Goal: Find specific page/section: Find specific page/section

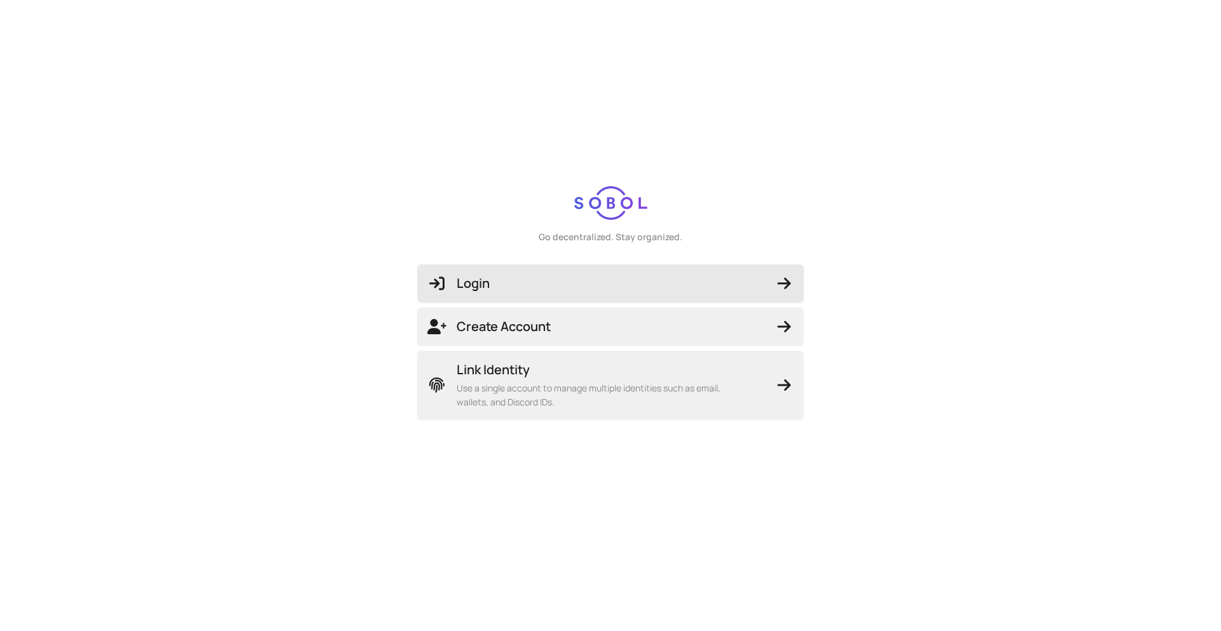
click at [687, 288] on span "Login" at bounding box center [610, 284] width 366 height 18
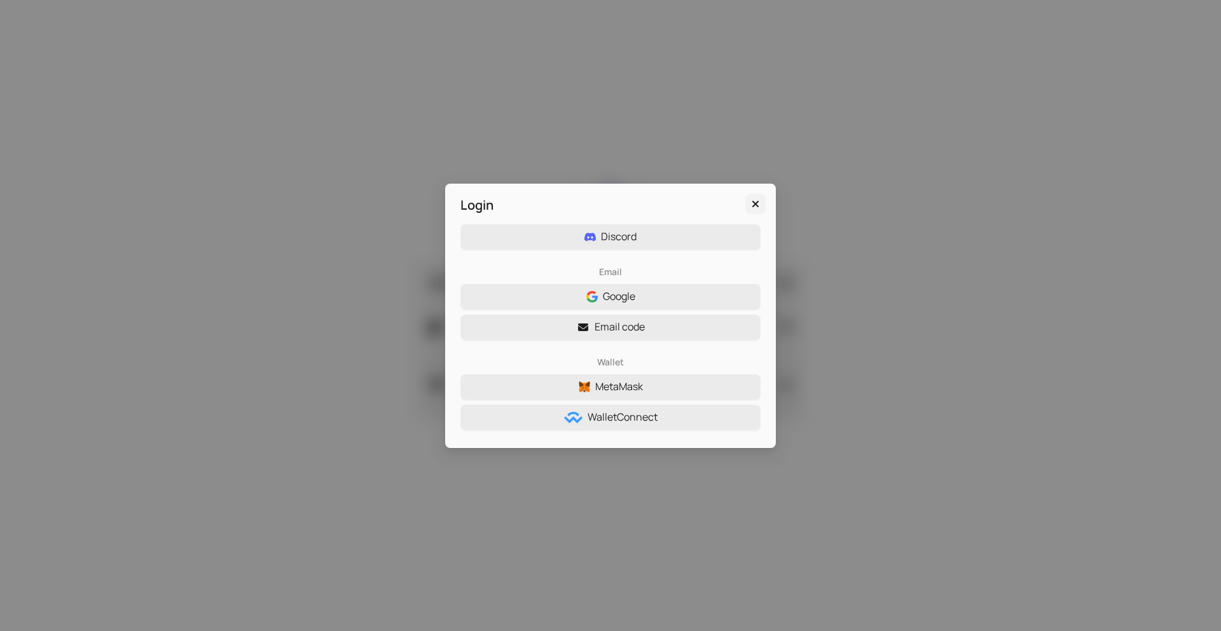
click at [758, 198] on span "Close" at bounding box center [755, 204] width 20 height 14
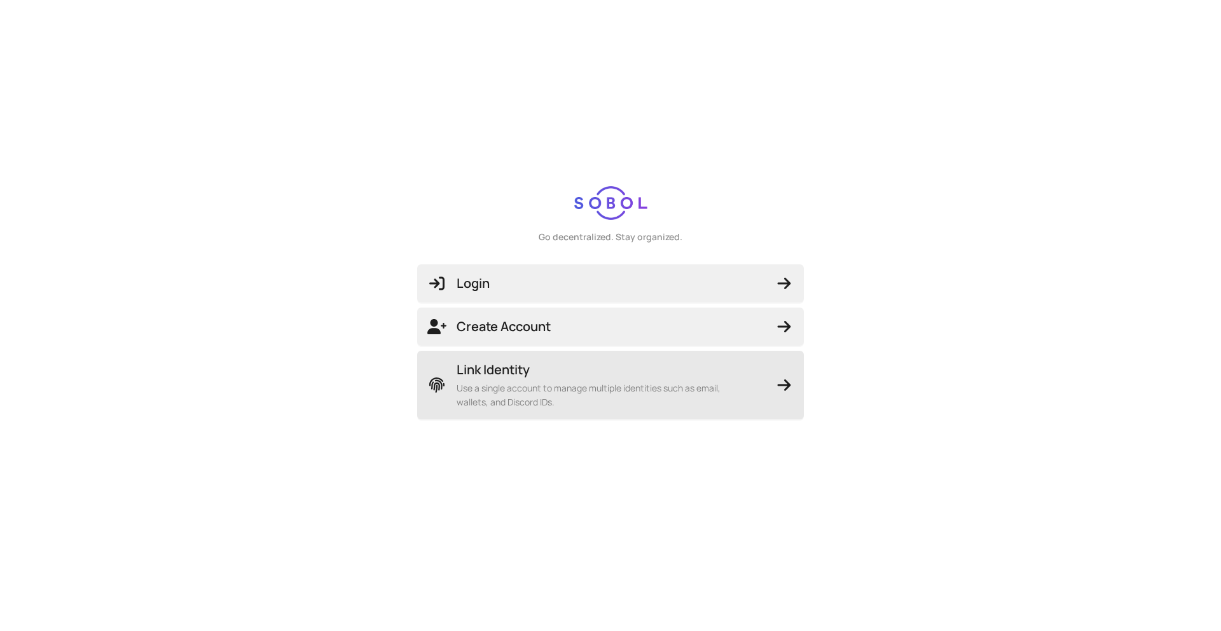
click at [698, 394] on span "Use a single account to manage multiple identities such as email, wallets, and …" at bounding box center [603, 396] width 292 height 28
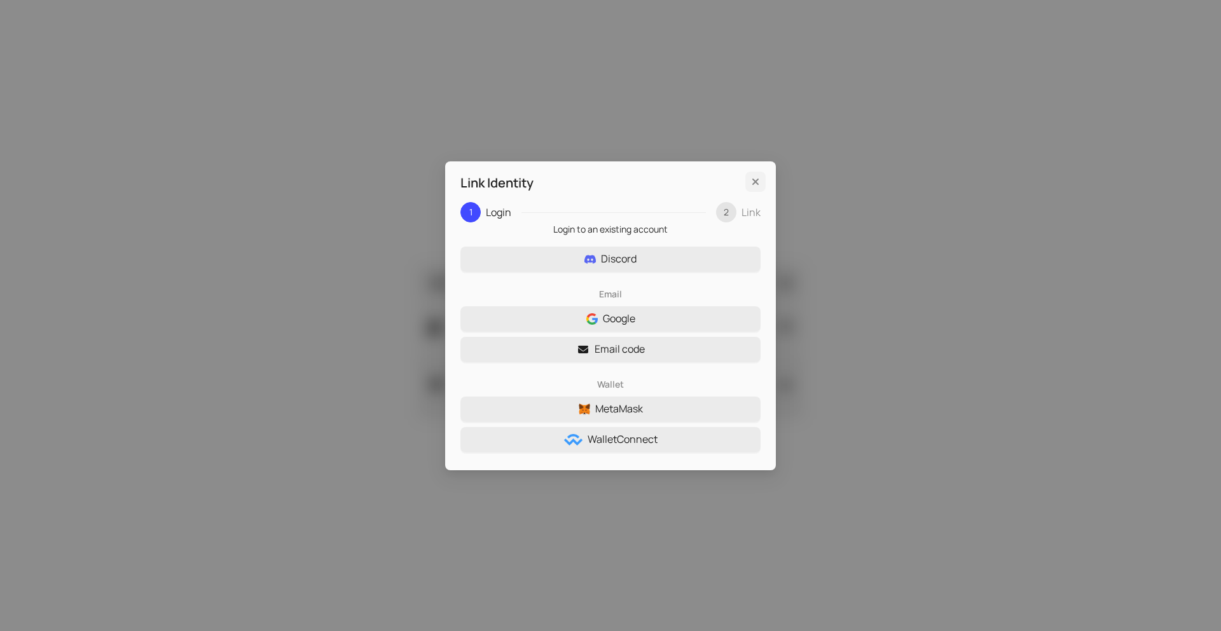
click at [761, 175] on span "Close" at bounding box center [755, 182] width 20 height 14
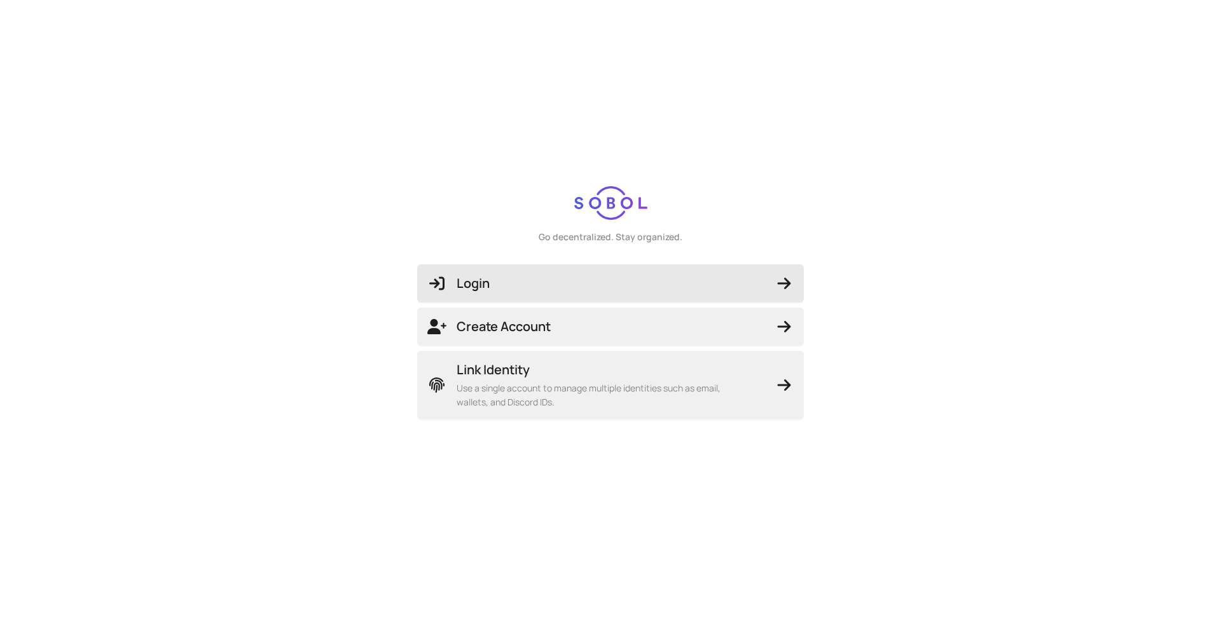
click at [595, 285] on span "Login" at bounding box center [610, 284] width 366 height 18
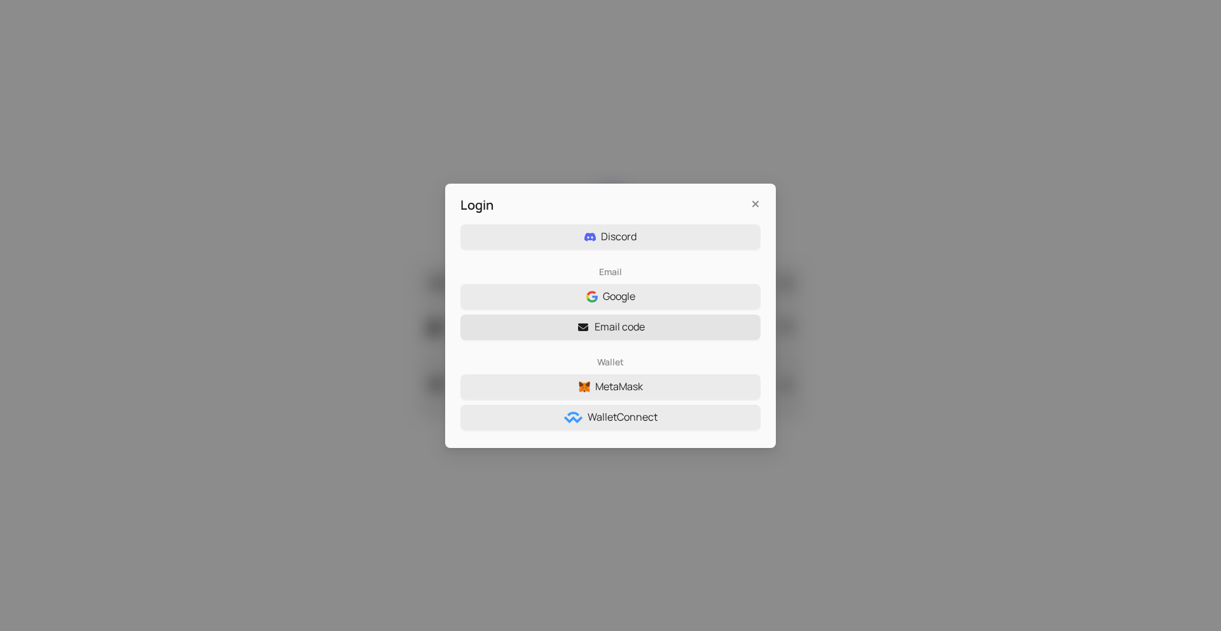
click at [689, 327] on button "Email code" at bounding box center [610, 327] width 300 height 25
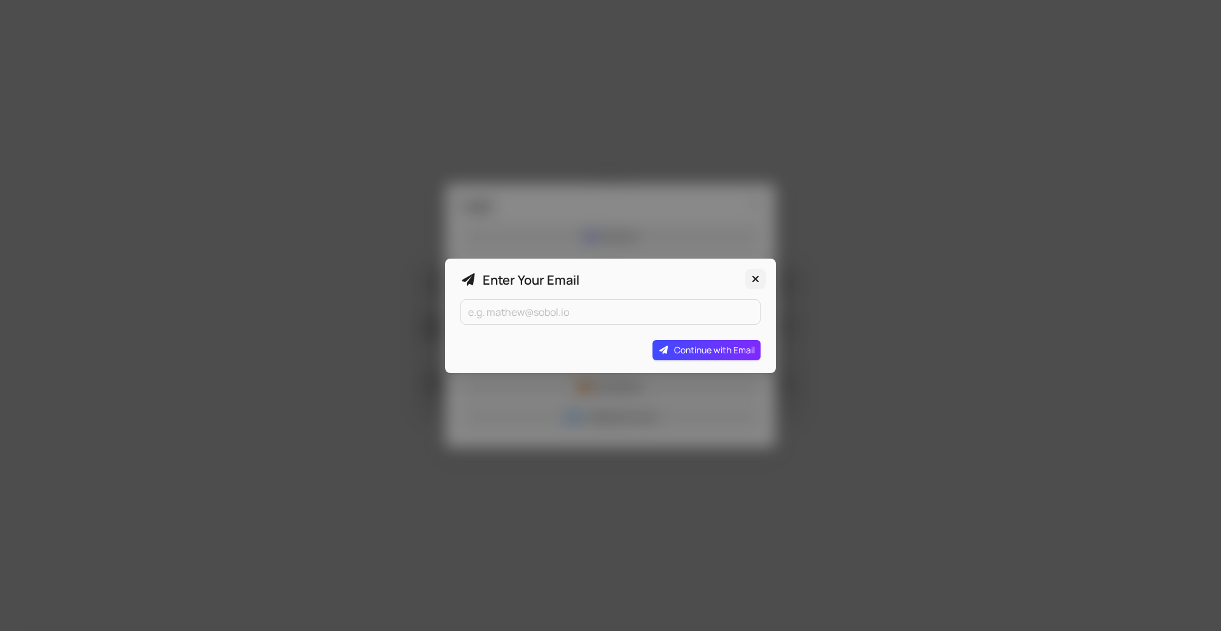
click at [749, 275] on icon "Close" at bounding box center [755, 279] width 13 height 10
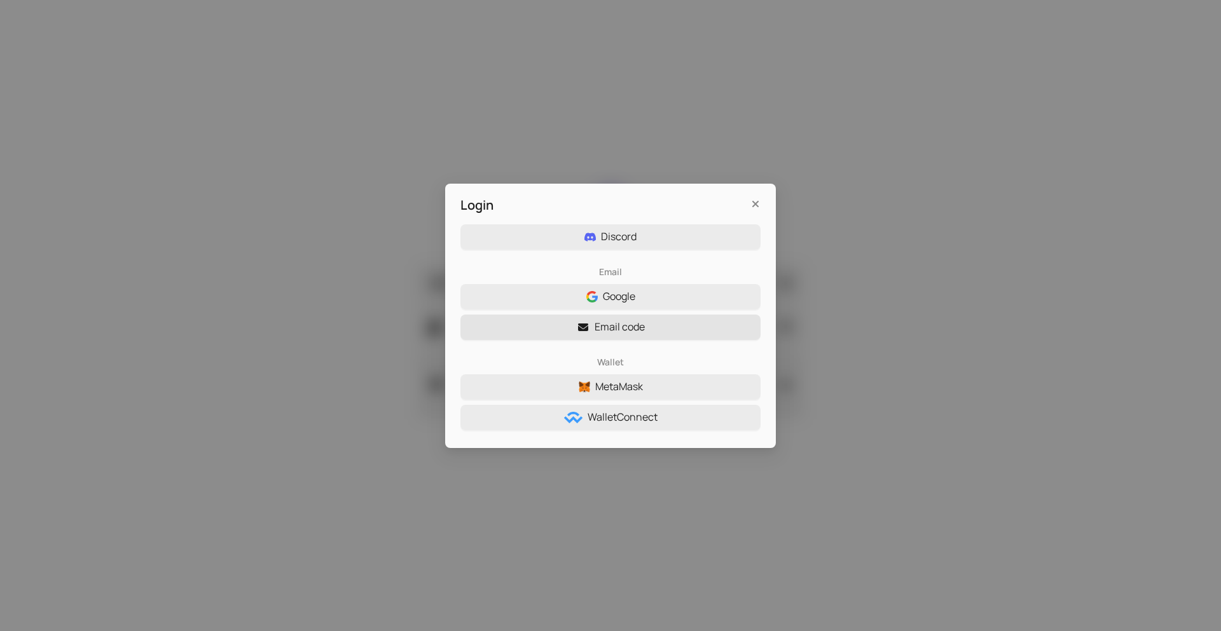
click at [645, 330] on button "Email code" at bounding box center [610, 327] width 300 height 25
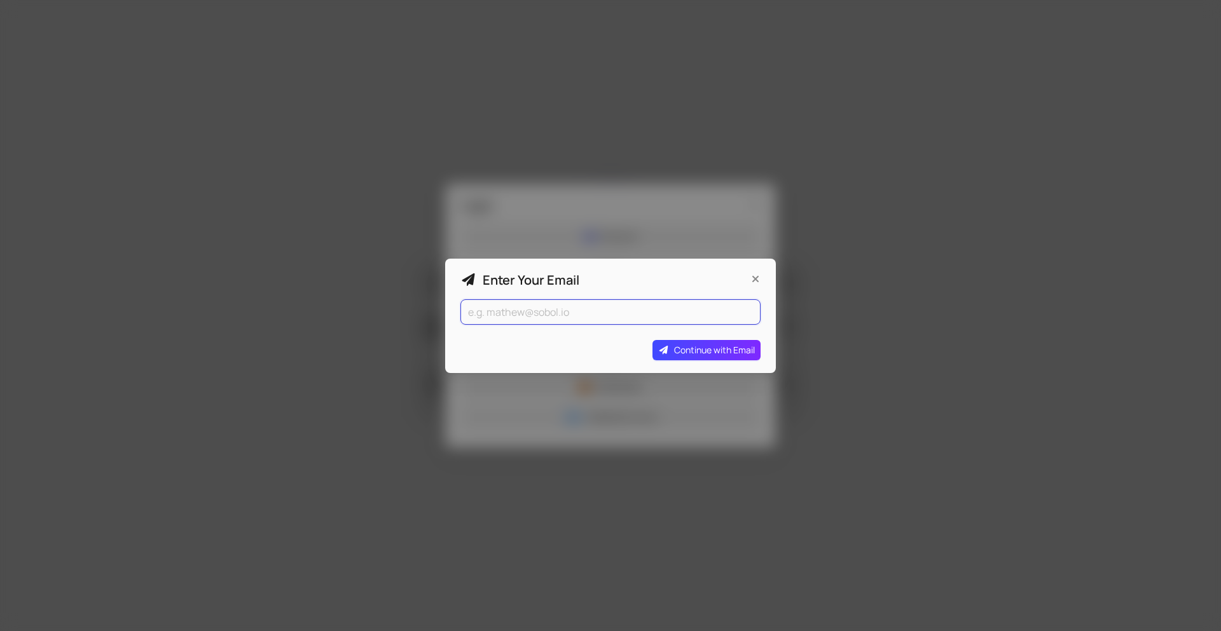
click at [629, 318] on input "email" at bounding box center [610, 311] width 300 height 25
type input "[EMAIL_ADDRESS][DOMAIN_NAME]"
click at [691, 352] on span "Continue with Email" at bounding box center [714, 350] width 81 height 14
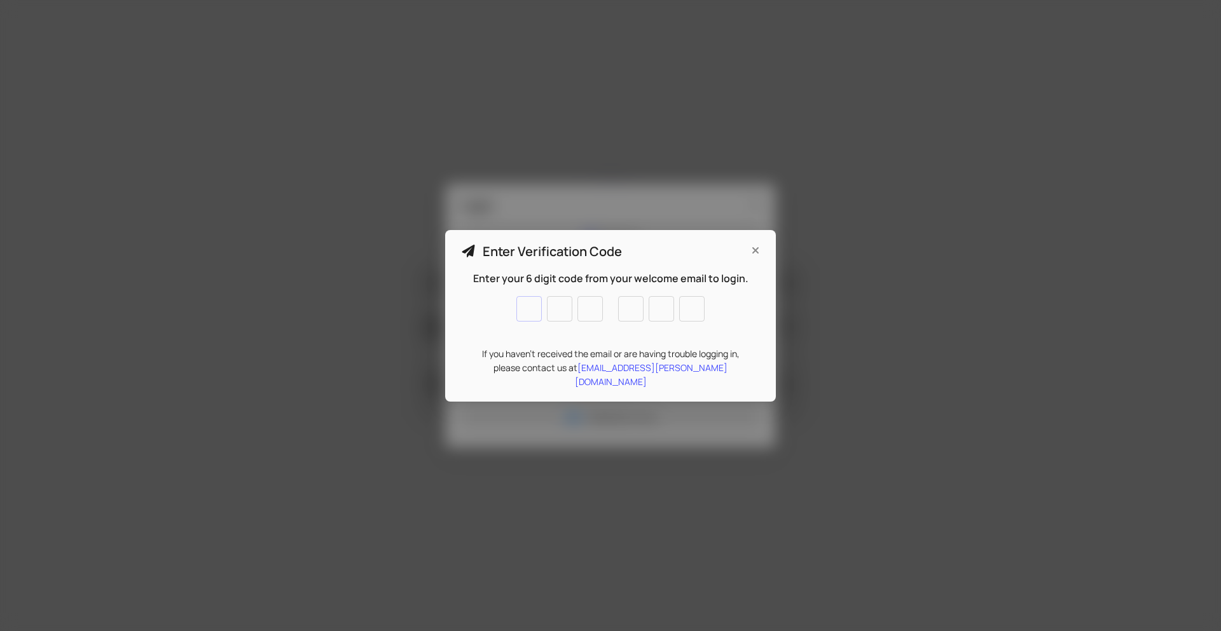
click at [522, 316] on input "tel" at bounding box center [528, 308] width 25 height 25
type input "6"
type input "4"
type input "6"
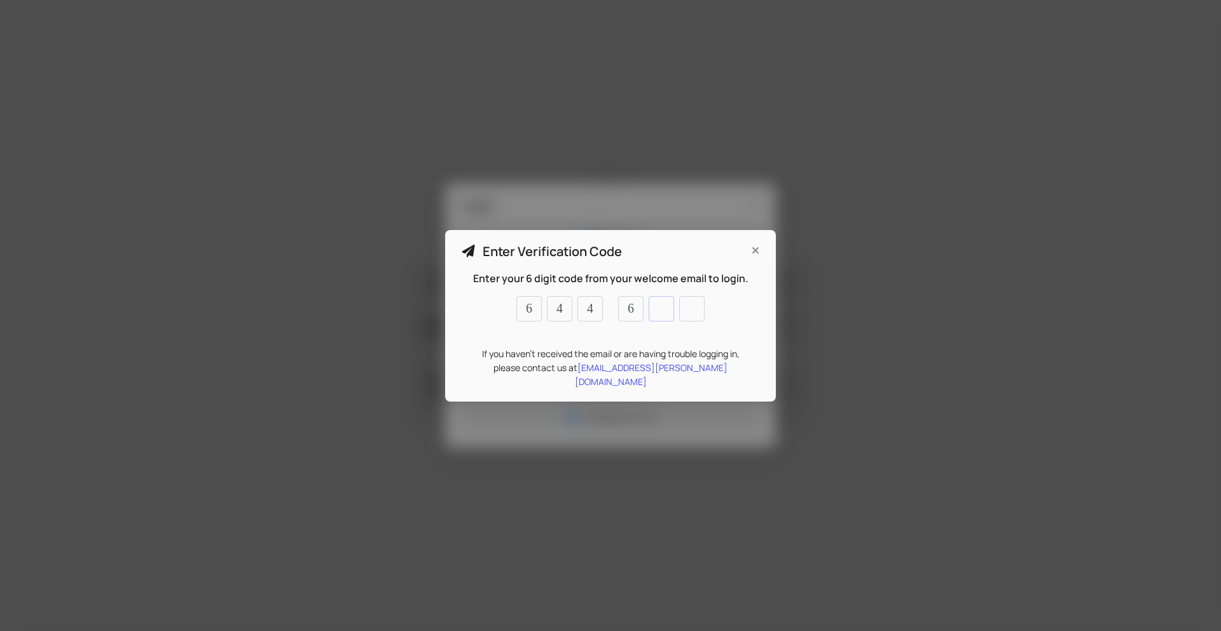
type input "5"
type input "9"
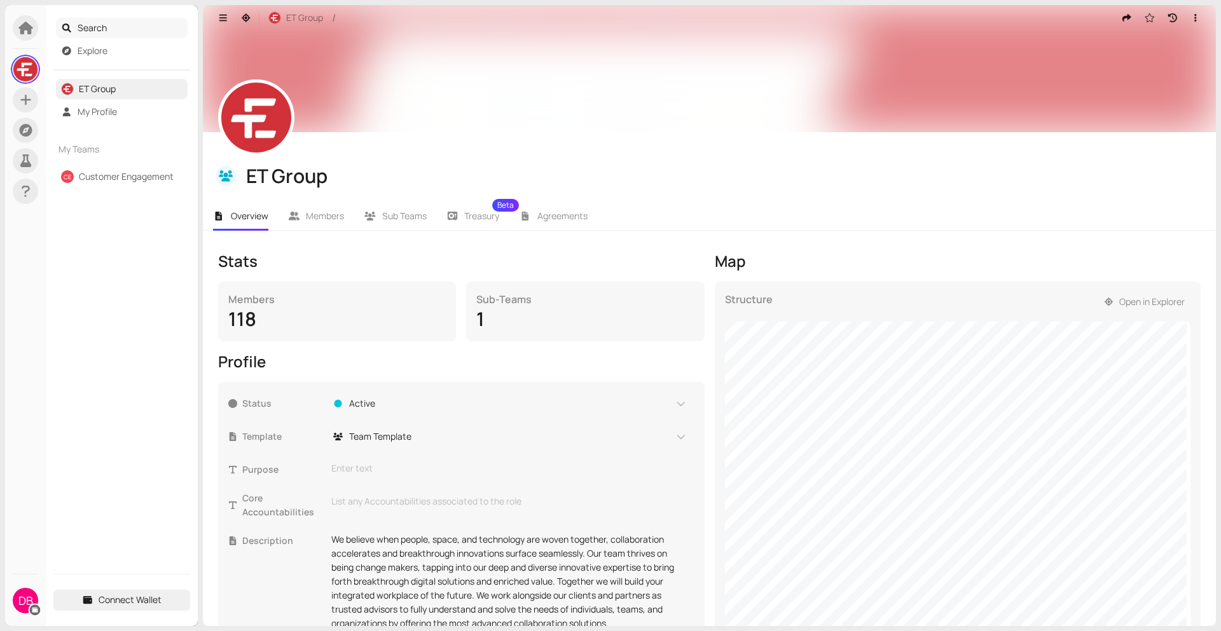
click at [74, 25] on li "Search" at bounding box center [122, 28] width 132 height 20
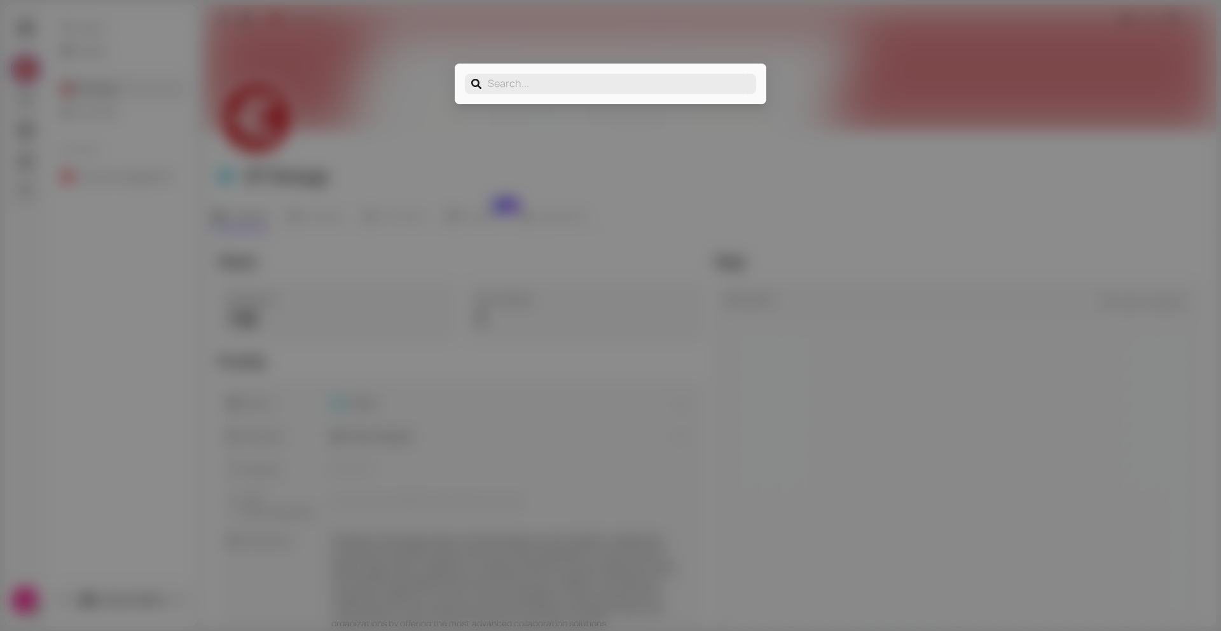
type input "P"
type input "Pr"
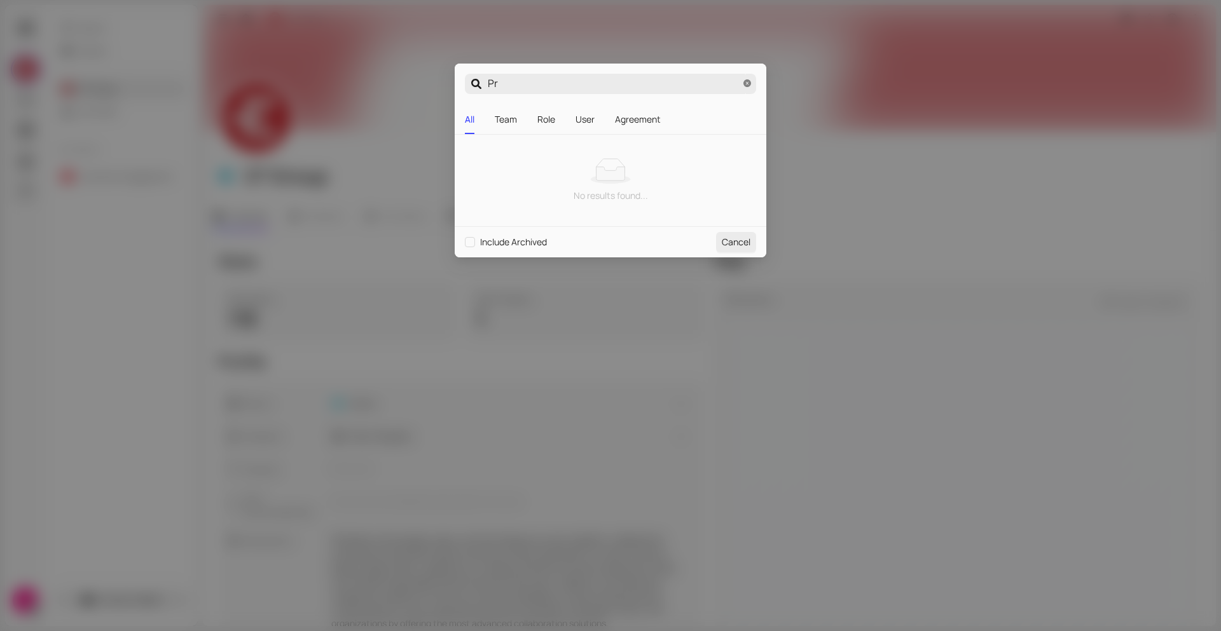
type input "Pro"
type input "Prod"
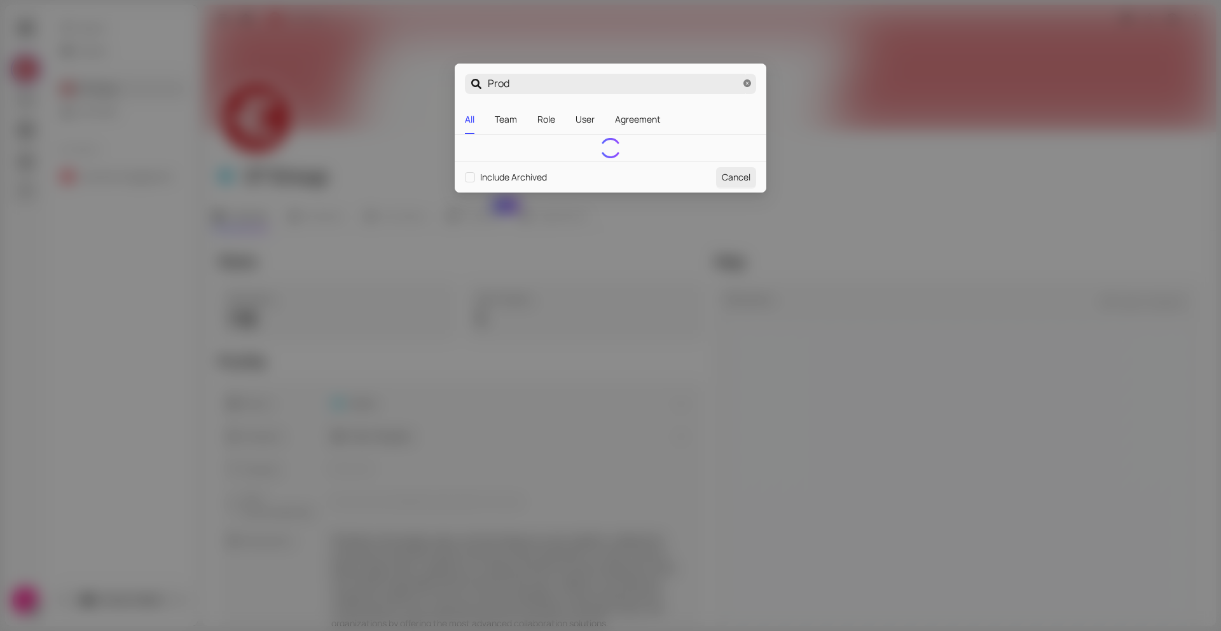
type input "Produ"
type input "Produc"
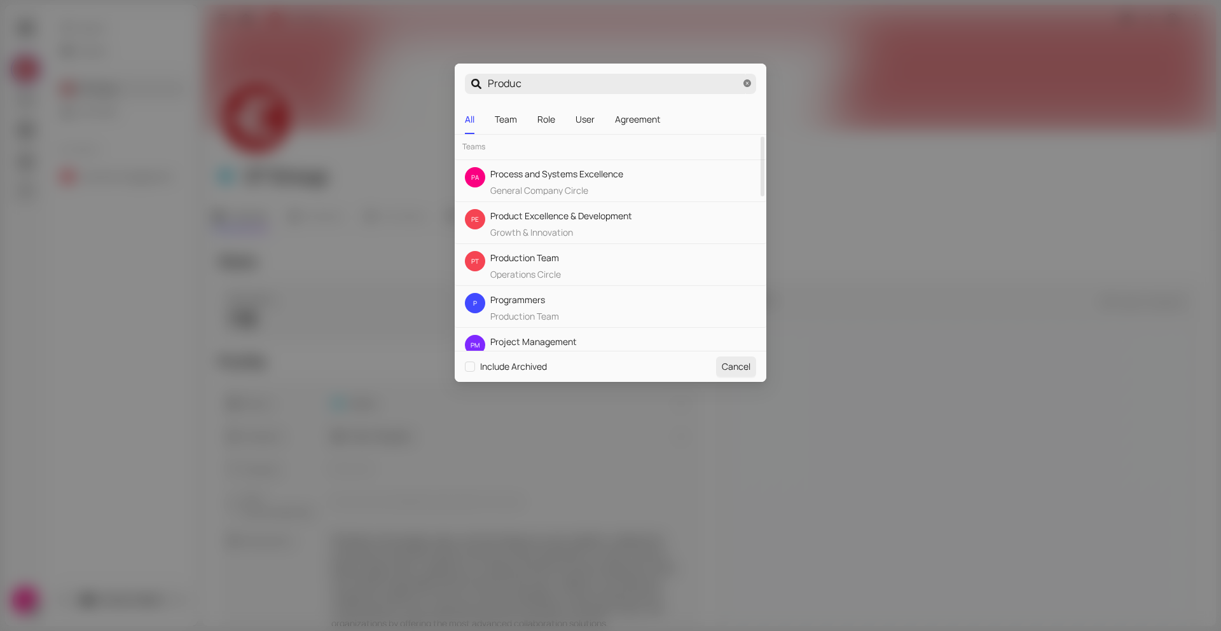
type input "Product"
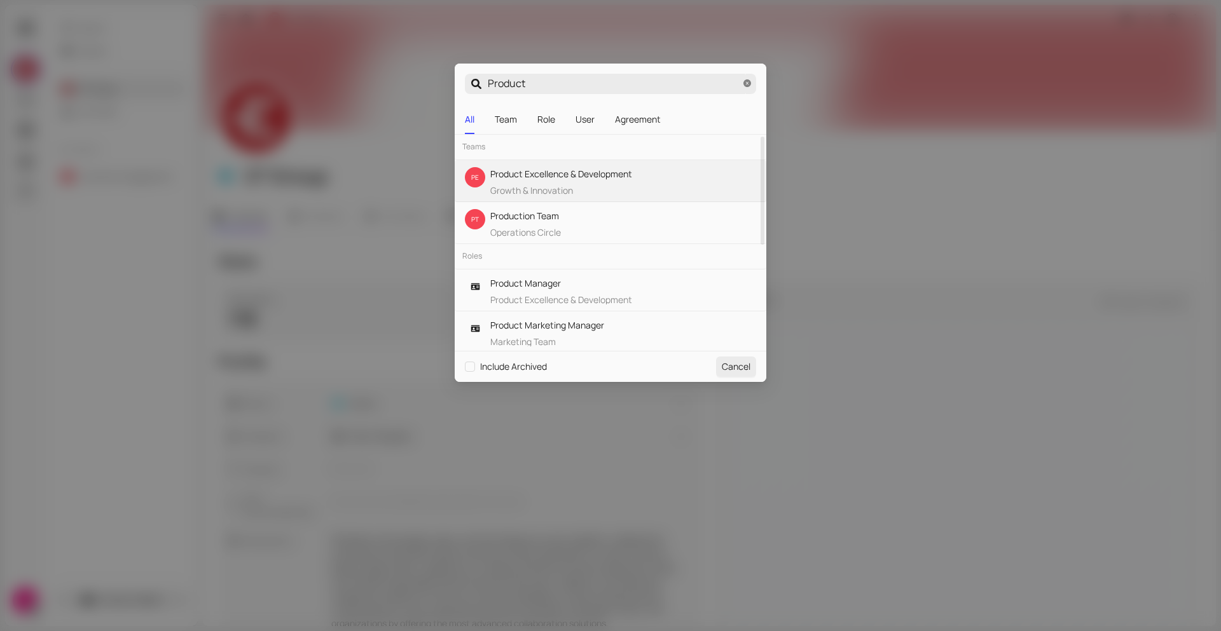
click at [600, 184] on span "Growth & Innovation" at bounding box center [561, 191] width 142 height 14
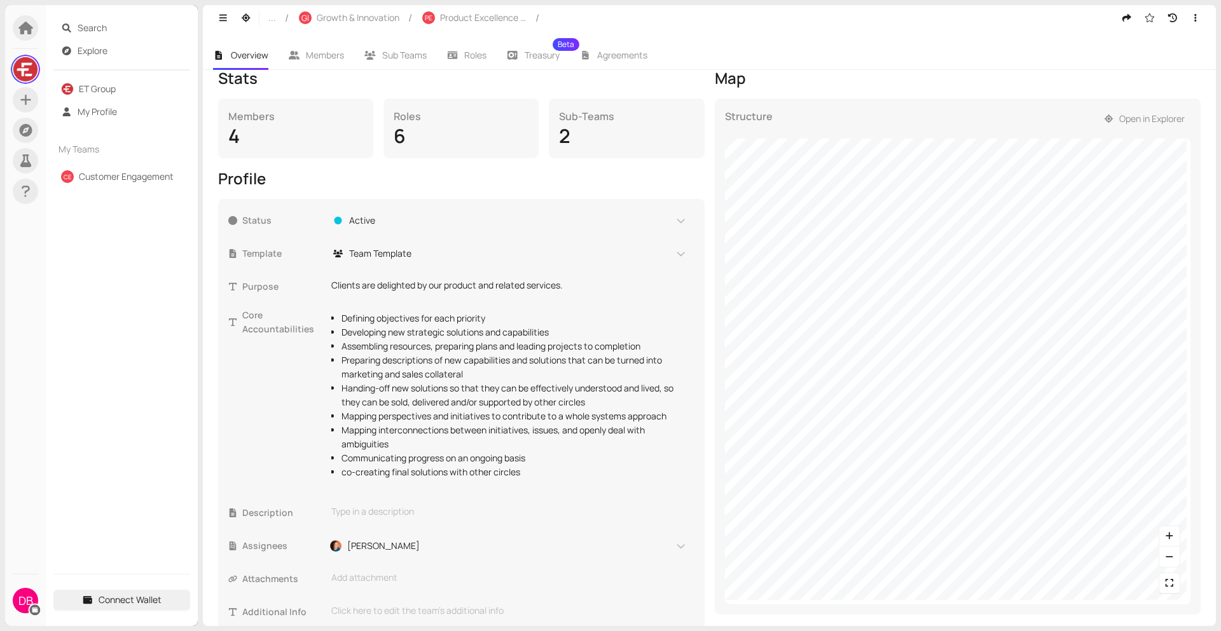
scroll to position [122, 0]
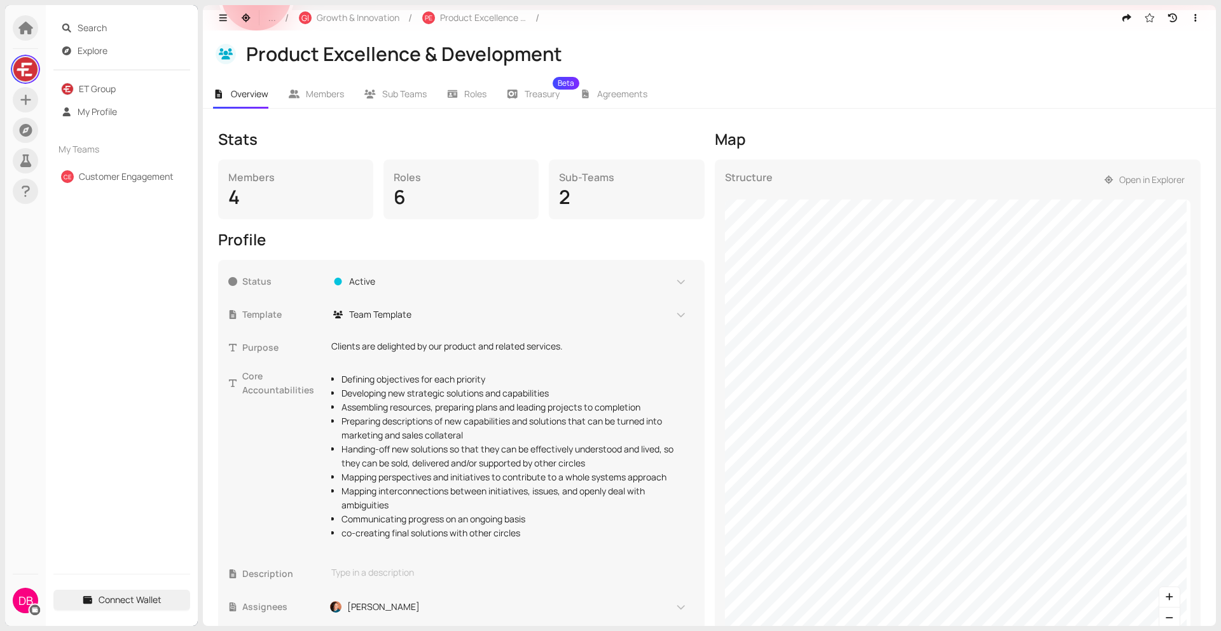
click at [284, 190] on div "4" at bounding box center [295, 197] width 135 height 24
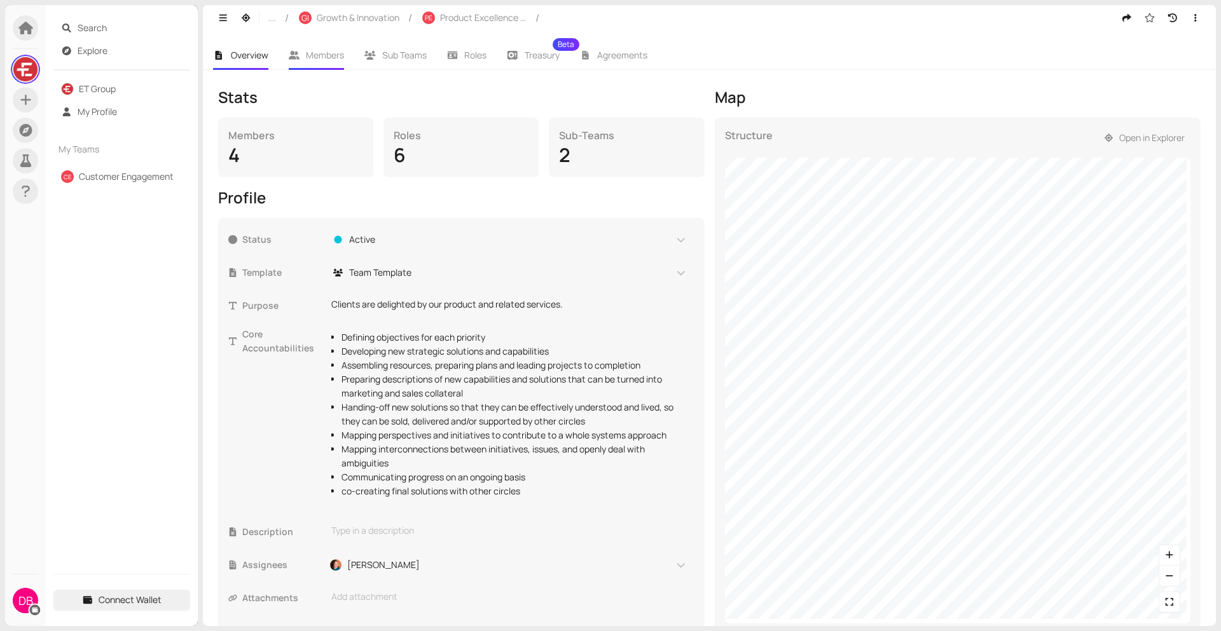
scroll to position [186, 0]
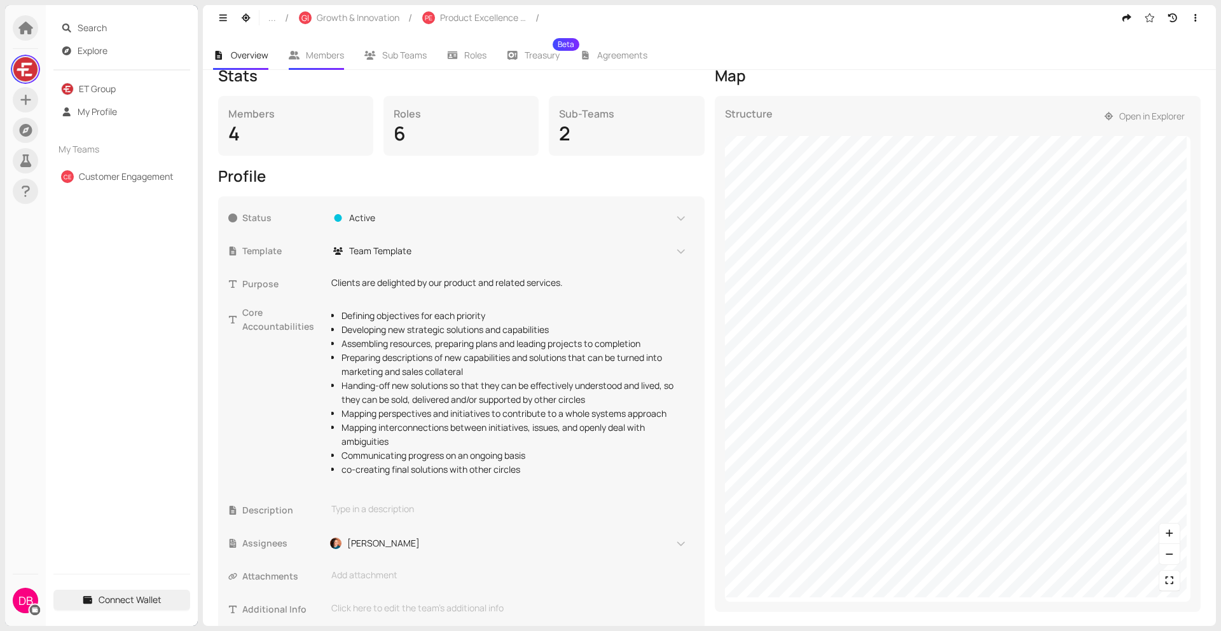
click at [318, 52] on span "Members" at bounding box center [325, 55] width 38 height 12
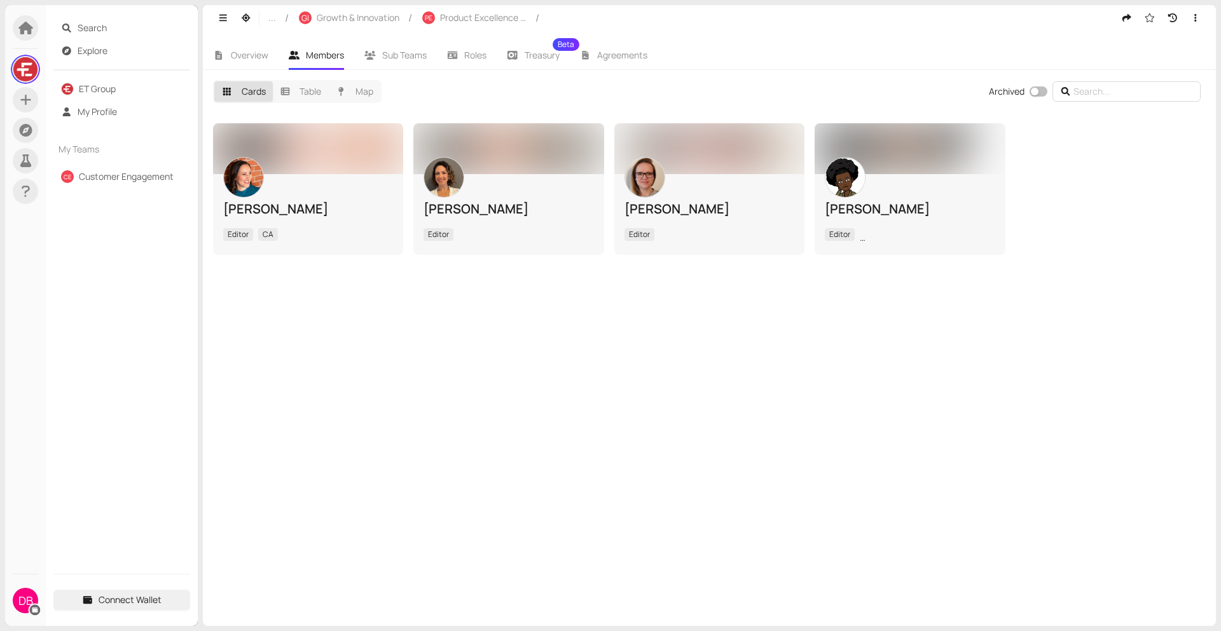
click at [889, 342] on div "[PERSON_NAME] Editor CA [PERSON_NAME] Editor [PERSON_NAME] Editor [PERSON_NAME]…" at bounding box center [709, 369] width 1013 height 513
click at [845, 169] on img at bounding box center [844, 177] width 39 height 39
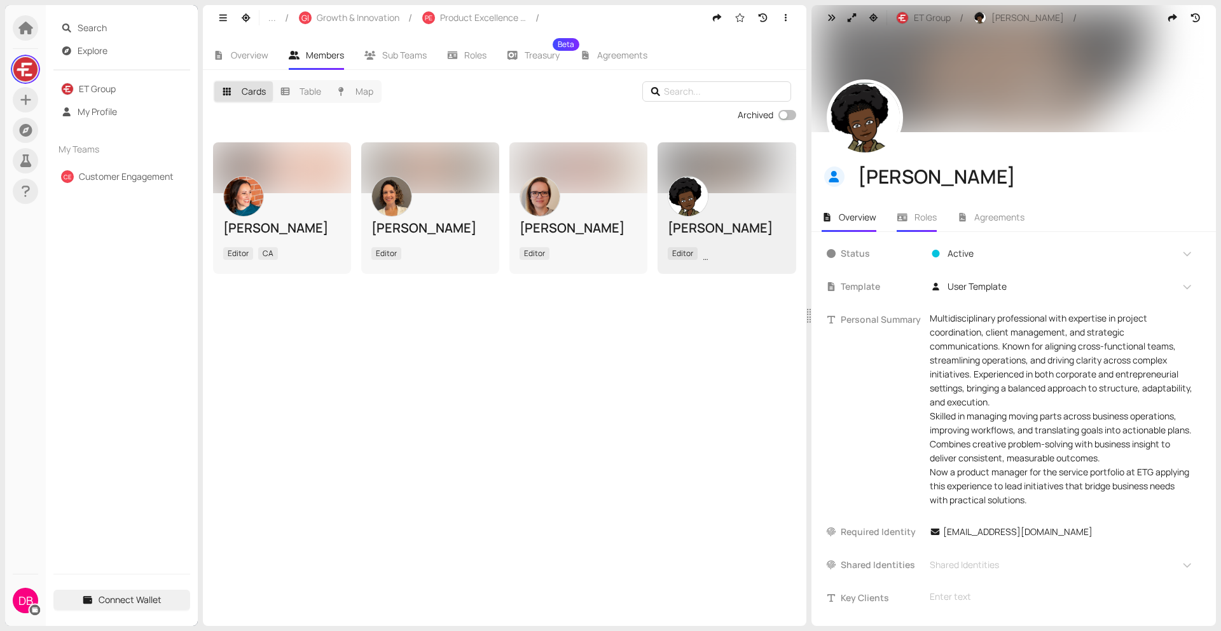
click at [921, 220] on span "Roles" at bounding box center [925, 217] width 22 height 12
